Goal: Transaction & Acquisition: Purchase product/service

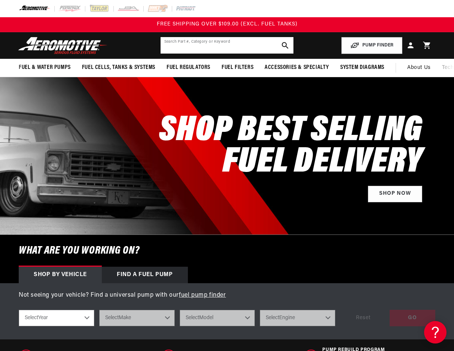
click at [168, 45] on input "text" at bounding box center [226, 45] width 133 height 16
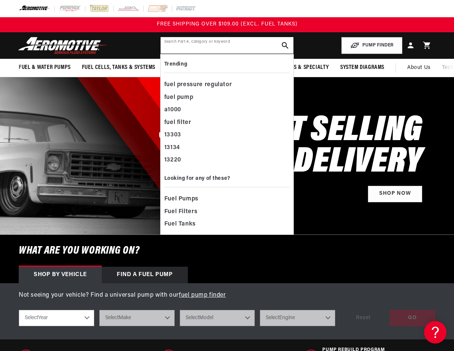
paste input "18096"
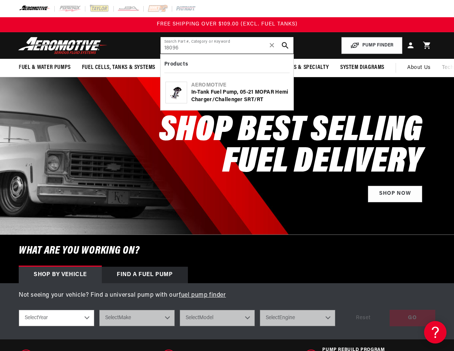
type input "18096"
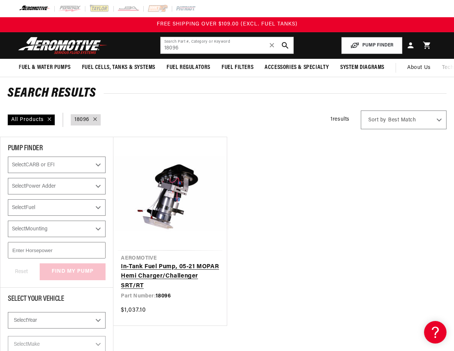
click at [145, 274] on link "In-Tank Fuel Pump, 05-21 MOPAR Hemi Charger/Challenger SRT/RT" at bounding box center [170, 276] width 98 height 29
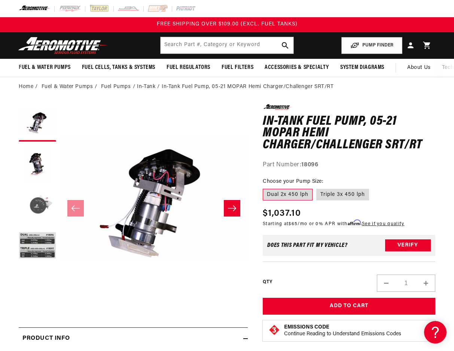
click at [39, 205] on button "Load image 3 in gallery view" at bounding box center [37, 204] width 37 height 37
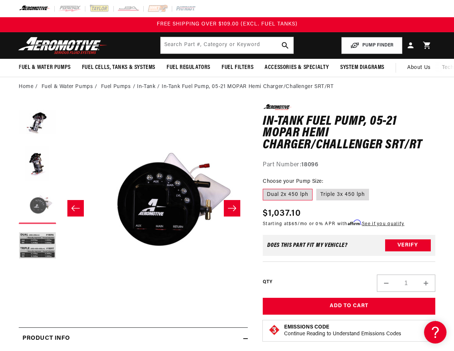
scroll to position [0, 376]
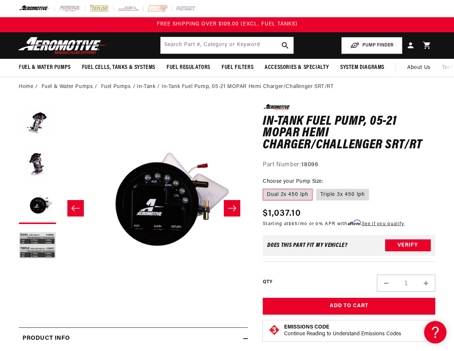
click at [78, 208] on icon "Slide left" at bounding box center [75, 208] width 8 height 6
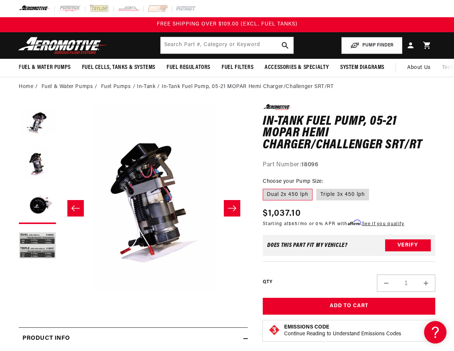
scroll to position [0, 188]
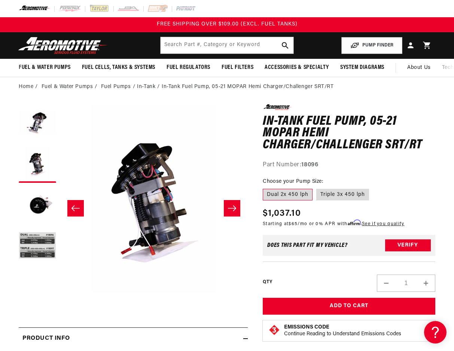
click at [78, 208] on icon "Slide left" at bounding box center [75, 208] width 8 height 6
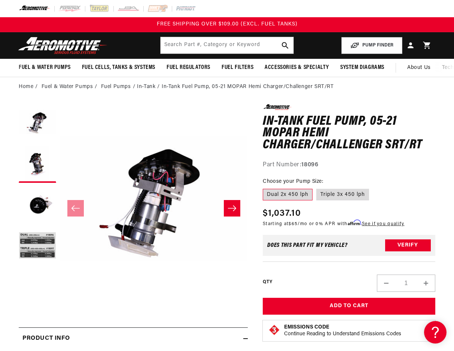
scroll to position [0, 0]
click at [45, 120] on button "Load image 1 in gallery view" at bounding box center [37, 122] width 37 height 37
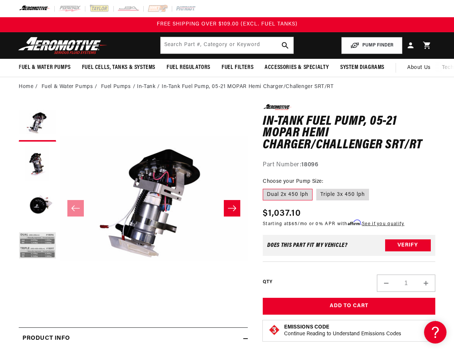
click at [29, 240] on button "Load image 4 in gallery view" at bounding box center [37, 245] width 37 height 37
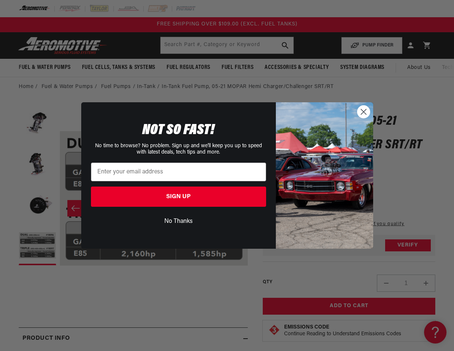
scroll to position [0, 573]
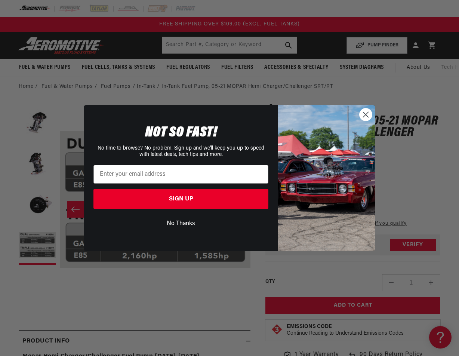
click at [367, 114] on circle "Close dialog" at bounding box center [366, 114] width 12 height 12
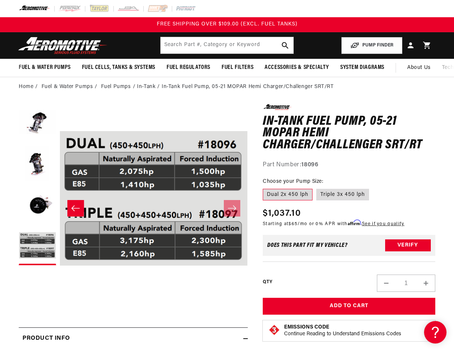
scroll to position [0, 563]
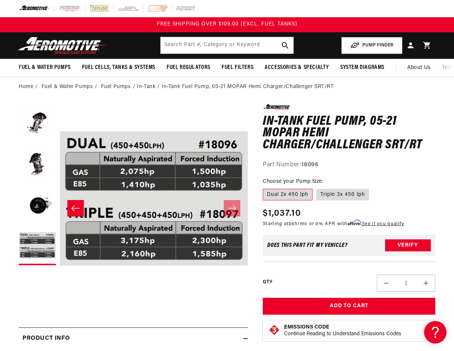
click at [289, 196] on label "Dual 2x 450 lph" at bounding box center [288, 195] width 50 height 12
click at [265, 187] on input "Dual 2x 450 lph" at bounding box center [264, 187] width 0 height 0
click at [289, 195] on label "Dual 2x 450 lph" at bounding box center [288, 195] width 50 height 12
click at [265, 187] on input "Dual 2x 450 lph" at bounding box center [264, 187] width 0 height 0
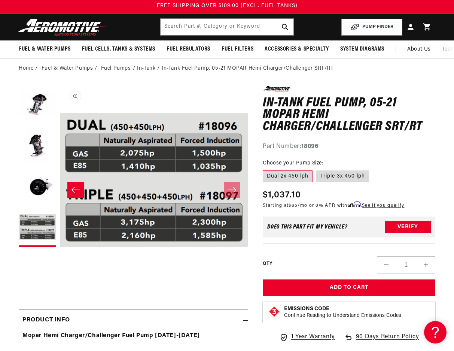
scroll to position [0, 0]
